Goal: Task Accomplishment & Management: Use online tool/utility

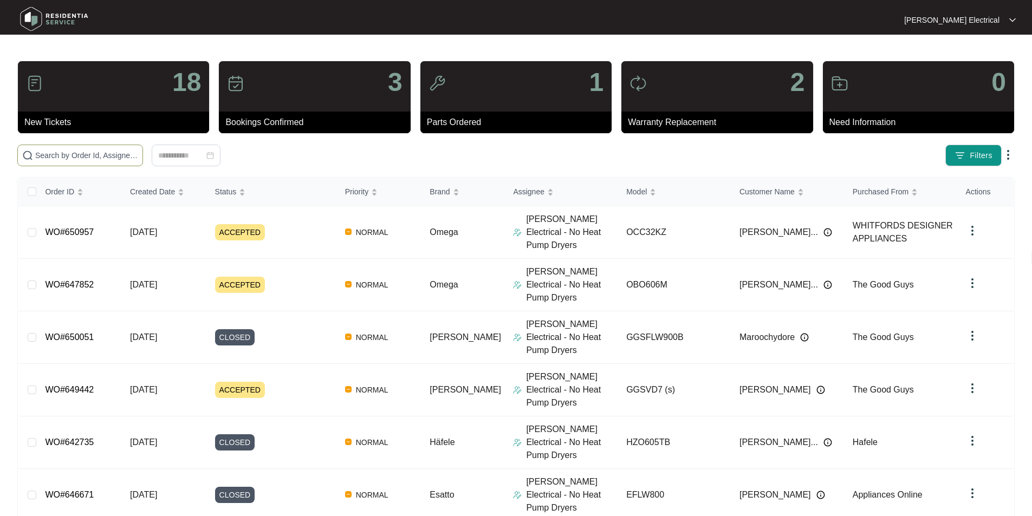
click at [85, 152] on input "text" at bounding box center [86, 155] width 103 height 12
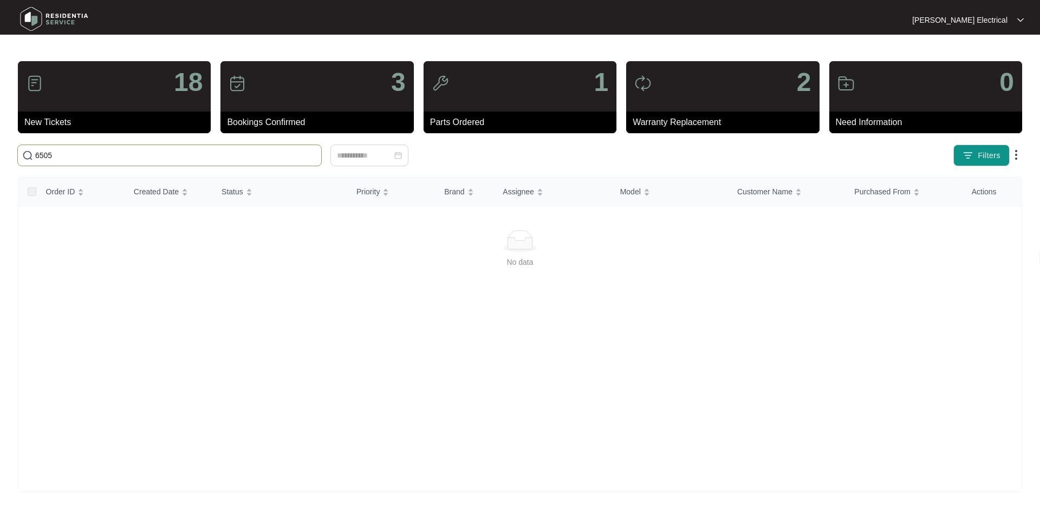
drag, startPoint x: 71, startPoint y: 154, endPoint x: 38, endPoint y: 150, distance: 32.8
click at [25, 153] on span "6505" at bounding box center [169, 156] width 304 height 22
paste input "48339"
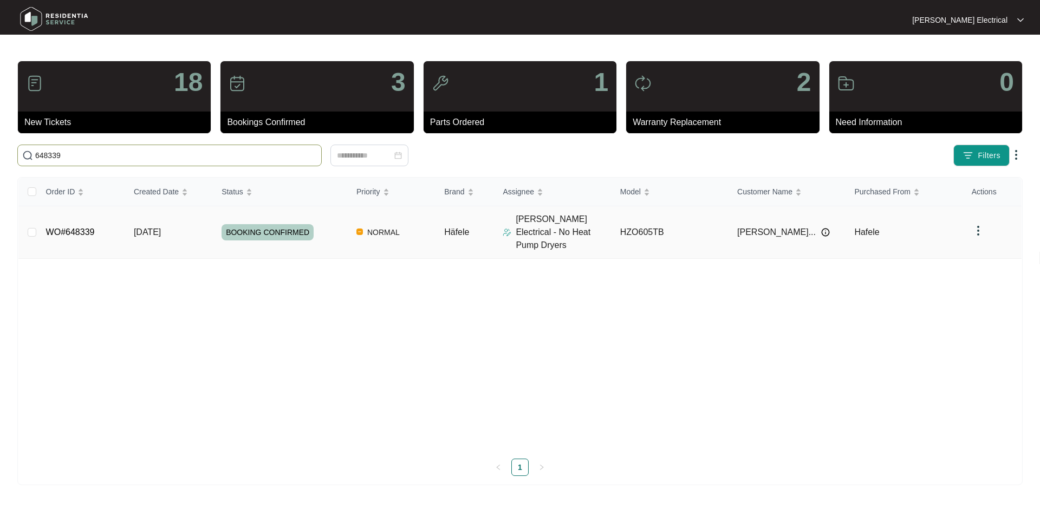
type input "648339"
click at [185, 228] on td "[DATE]" at bounding box center [169, 232] width 88 height 53
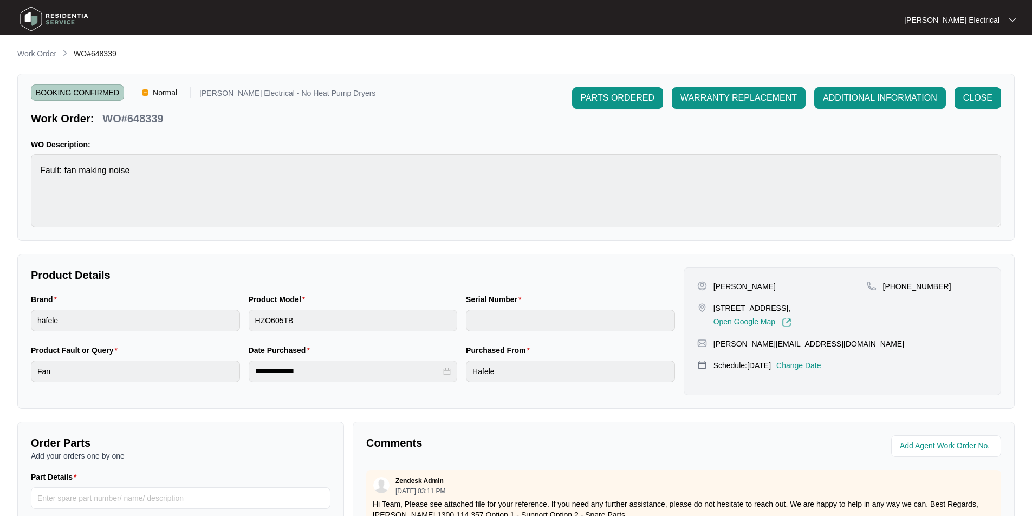
scroll to position [162, 0]
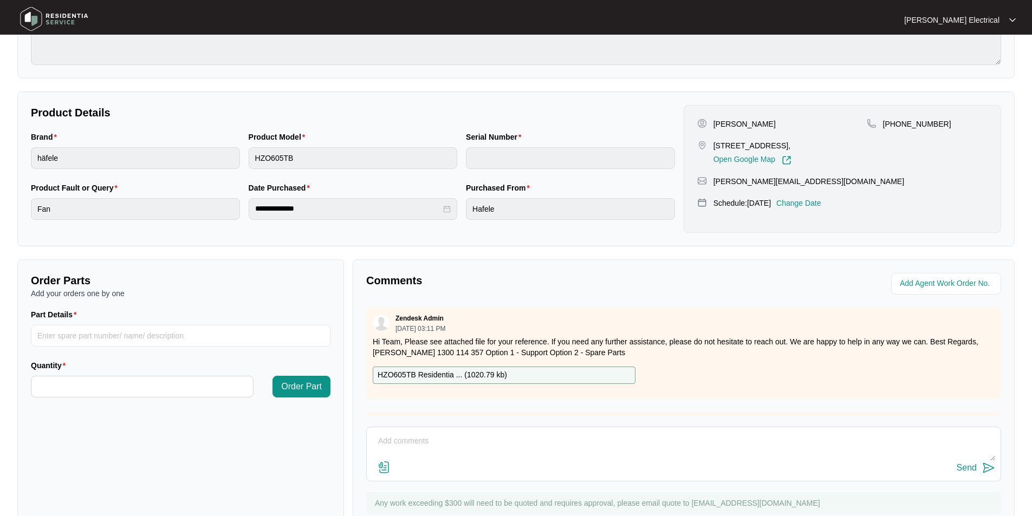
click at [440, 375] on p "HZO605TB Residentia ... ( 1020.79 kb )" at bounding box center [441, 375] width 129 height 12
paste input "SP10029"
type input "SP10029"
click at [44, 382] on input "Quantity" at bounding box center [142, 386] width 222 height 21
type input "*"
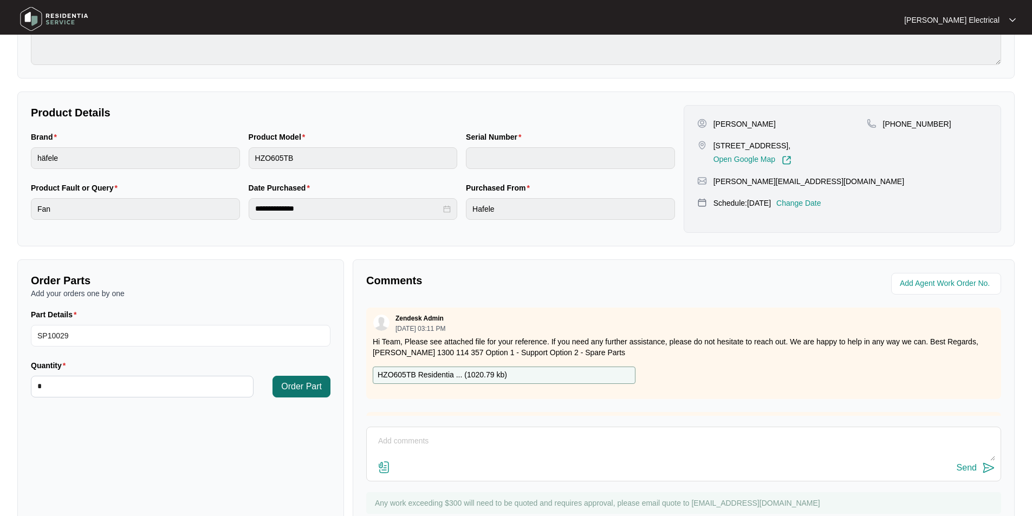
click at [310, 388] on span "Order Part" at bounding box center [301, 386] width 41 height 13
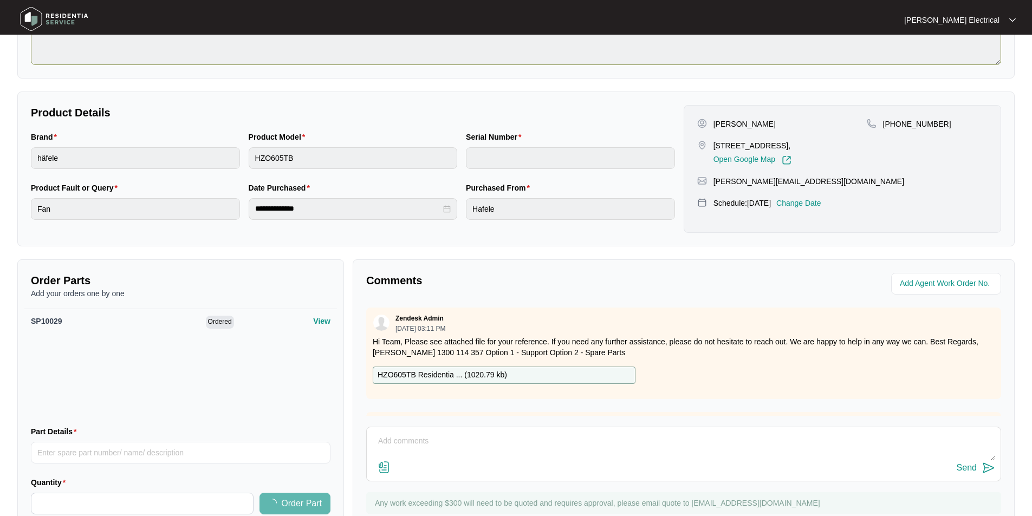
scroll to position [0, 0]
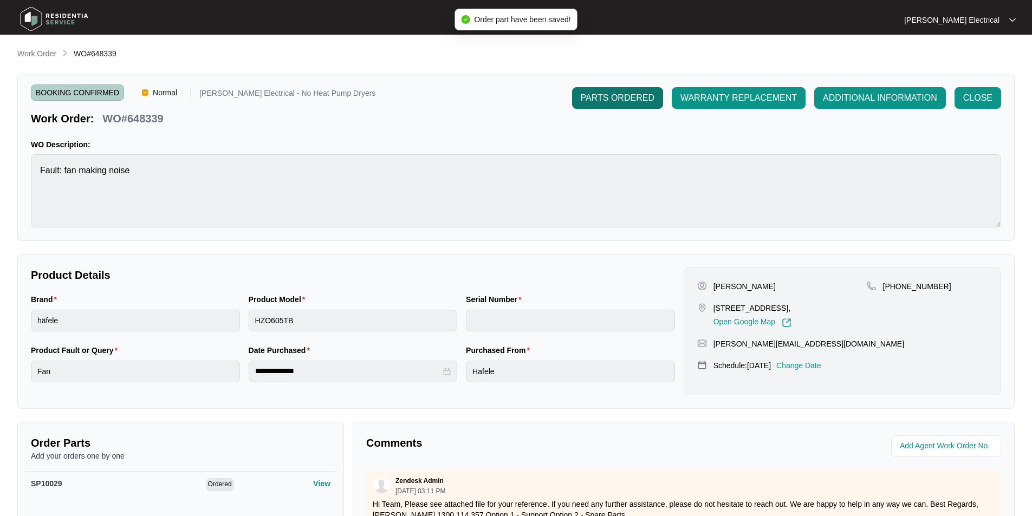
click at [623, 102] on span "PARTS ORDERED" at bounding box center [618, 98] width 74 height 13
